Goal: Communication & Community: Answer question/provide support

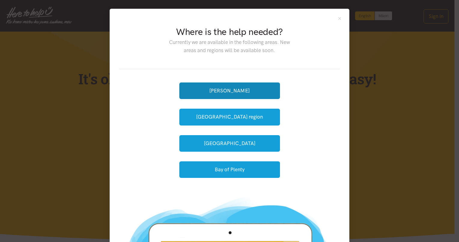
click at [225, 91] on button "[PERSON_NAME]" at bounding box center [229, 90] width 101 height 17
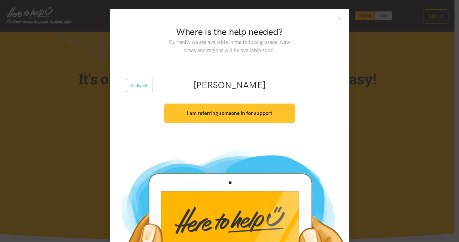
click at [243, 111] on strong "I am referring someone in for support" at bounding box center [229, 113] width 85 height 6
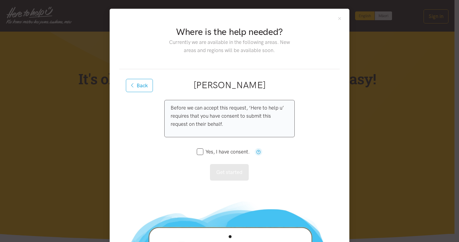
click at [198, 152] on input "Yes, I have consent." at bounding box center [223, 151] width 53 height 5
checkbox input "true"
click at [232, 167] on button "Get started" at bounding box center [229, 172] width 39 height 17
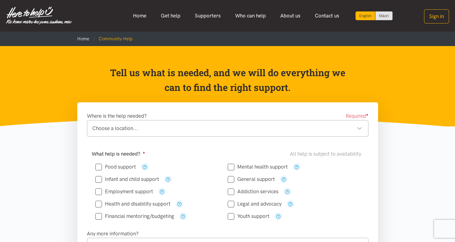
click at [97, 166] on input "Food support" at bounding box center [115, 166] width 41 height 5
checkbox input "true"
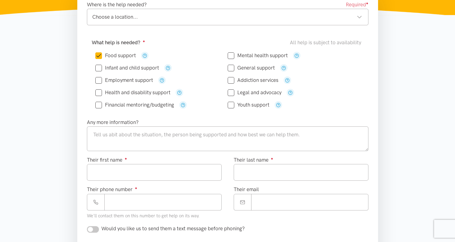
scroll to position [115, 0]
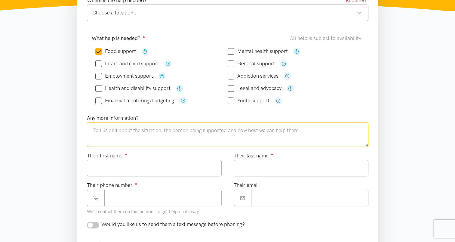
click at [109, 126] on textarea at bounding box center [227, 134] width 281 height 25
type textarea "I"
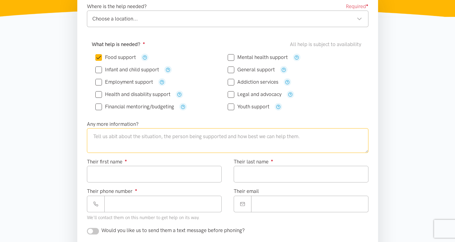
scroll to position [109, 0]
click at [108, 18] on div "Choose a location..." at bounding box center [227, 19] width 270 height 8
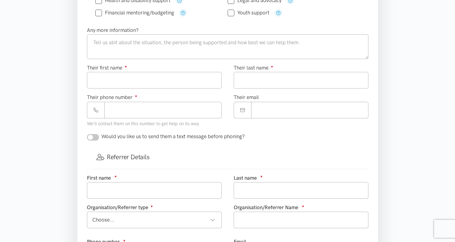
scroll to position [204, 0]
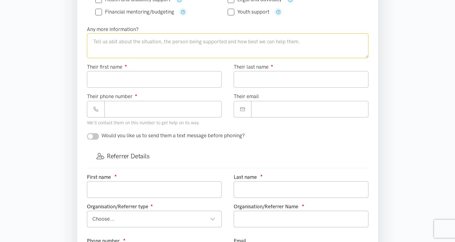
click at [201, 44] on textarea at bounding box center [227, 45] width 281 height 25
click at [321, 25] on div "Any more information?" at bounding box center [227, 41] width 293 height 33
click at [344, 15] on div "Youth support" at bounding box center [293, 12] width 132 height 12
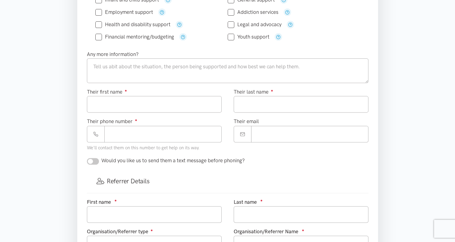
scroll to position [197, 0]
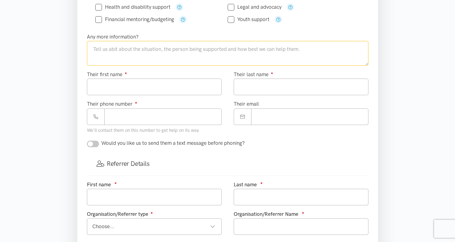
click at [176, 47] on textarea at bounding box center [227, 53] width 281 height 25
type textarea "I"
click at [204, 48] on textarea "We are a transitional housing provider and have" at bounding box center [227, 53] width 281 height 25
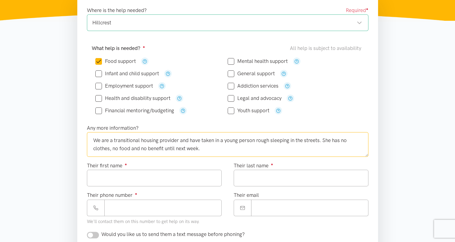
scroll to position [106, 0]
type textarea "We are a transitional housing provider and have taken in a young person rough s…"
click at [229, 75] on input "General support" at bounding box center [250, 73] width 47 height 5
checkbox input "true"
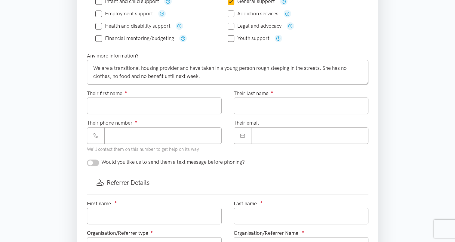
scroll to position [178, 0]
click at [231, 39] on input "Youth support" at bounding box center [248, 37] width 42 height 5
checkbox input "true"
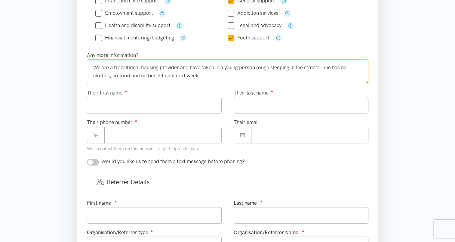
click at [217, 78] on textarea "We are a transitional housing provider and have taken in a young person rough s…" at bounding box center [227, 71] width 281 height 25
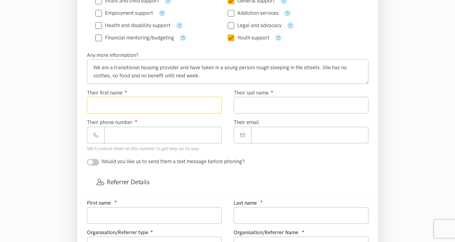
click at [173, 107] on input "Their first name ●" at bounding box center [154, 105] width 135 height 17
type input "******"
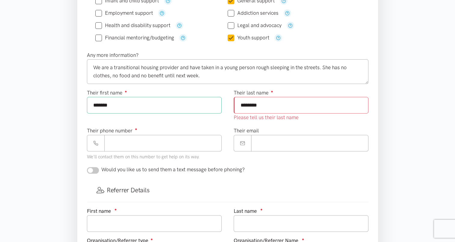
type input "*******"
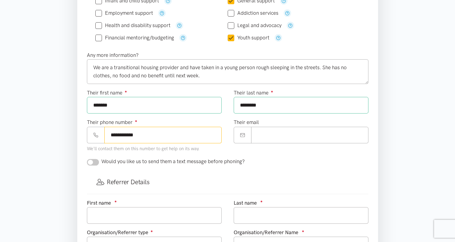
type input "**********"
click at [94, 159] on input "checkbox" at bounding box center [93, 162] width 12 height 7
checkbox input "true"
click at [103, 218] on input "text" at bounding box center [154, 215] width 135 height 17
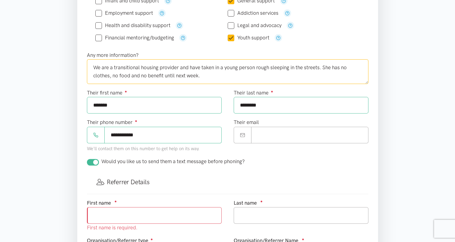
click at [209, 79] on textarea "We are a transitional housing provider and have taken in a young person rough s…" at bounding box center [227, 71] width 281 height 25
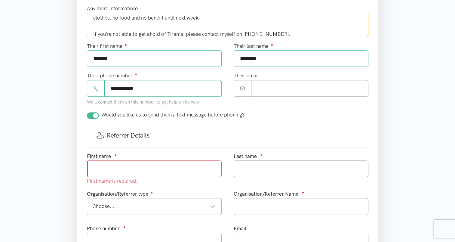
scroll to position [269, 0]
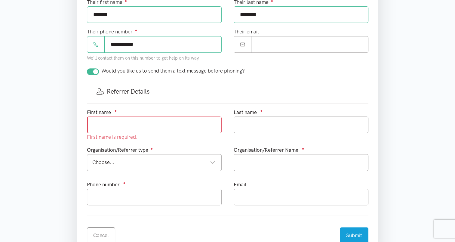
type textarea "We are a transitional housing provider and have taken in a young person rough s…"
click at [172, 123] on input "text" at bounding box center [154, 124] width 135 height 17
type input "Kayla"
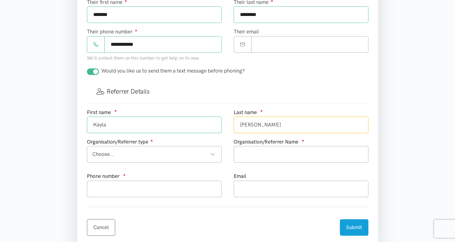
type input "[PERSON_NAME]"
click at [201, 152] on div "Choose..." at bounding box center [153, 154] width 123 height 8
click at [184, 157] on div "Other" at bounding box center [153, 154] width 123 height 8
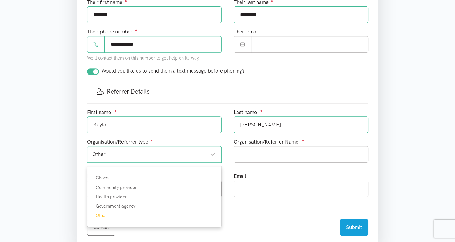
click at [232, 140] on div "Organisation/Referrer Name ●" at bounding box center [300, 155] width 147 height 34
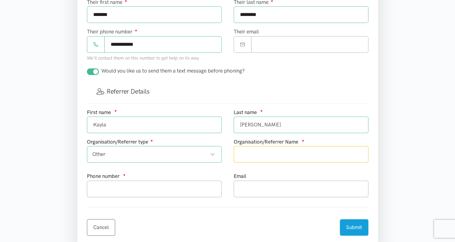
click at [253, 149] on input "text" at bounding box center [301, 154] width 135 height 17
type input "Twenty20"
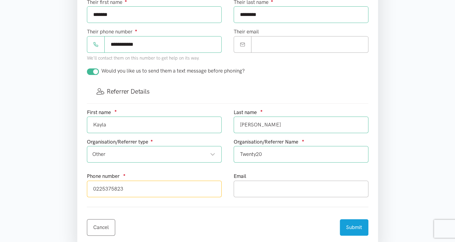
type input "0225375823"
type input "d"
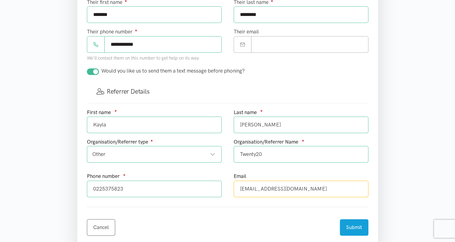
type input "[EMAIL_ADDRESS][DOMAIN_NAME]"
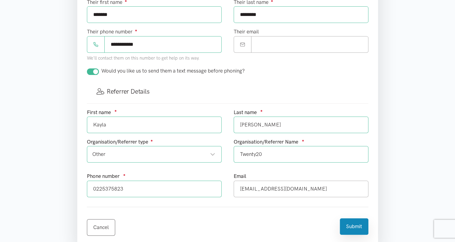
click at [356, 224] on button "Submit" at bounding box center [354, 226] width 29 height 17
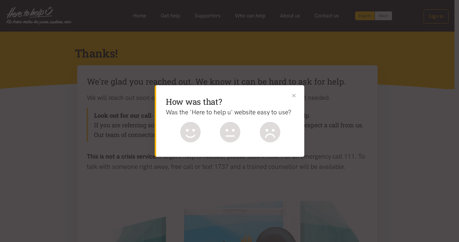
click at [291, 95] on button "Close" at bounding box center [294, 95] width 6 height 6
